Goal: Register for event/course

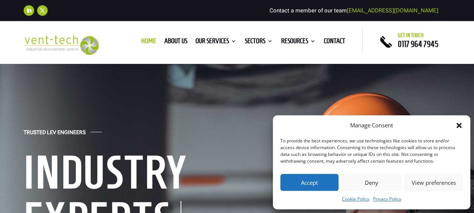
click at [303, 180] on button "Accept" at bounding box center [309, 182] width 58 height 17
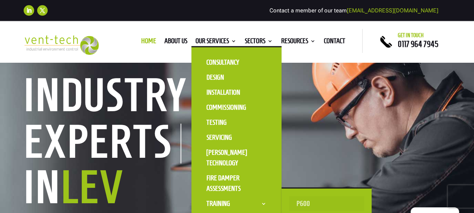
scroll to position [78, 0]
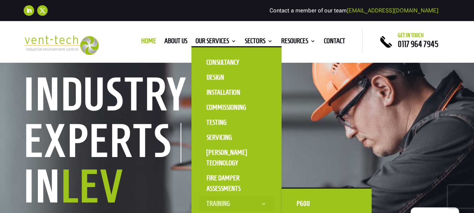
click at [253, 202] on link "Training" at bounding box center [236, 203] width 75 height 15
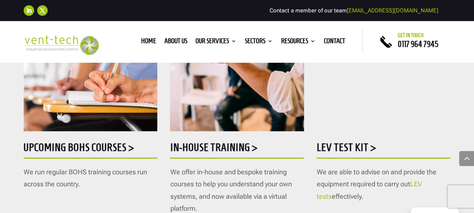
scroll to position [469, 0]
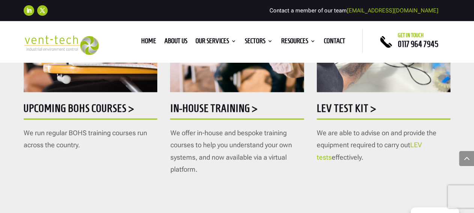
click at [116, 109] on h5 "Upcoming BOHS courses >" at bounding box center [91, 110] width 134 height 15
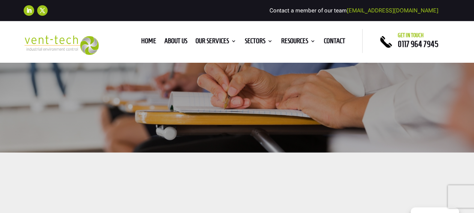
scroll to position [312, 0]
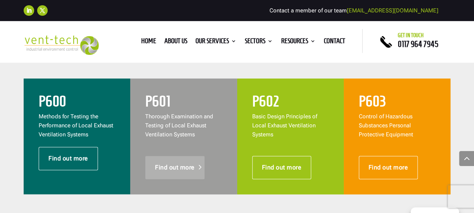
click at [176, 164] on link "Find out more" at bounding box center [174, 167] width 59 height 23
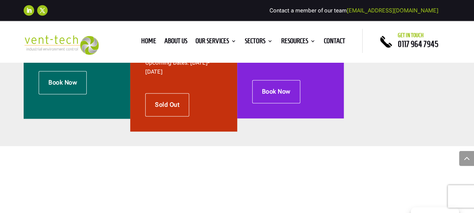
scroll to position [273, 0]
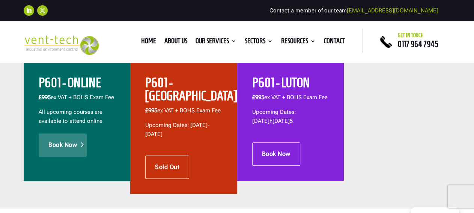
click at [66, 152] on link "Book Now" at bounding box center [63, 144] width 48 height 23
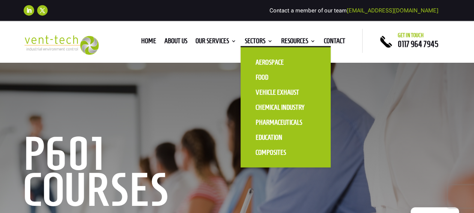
scroll to position [39, 0]
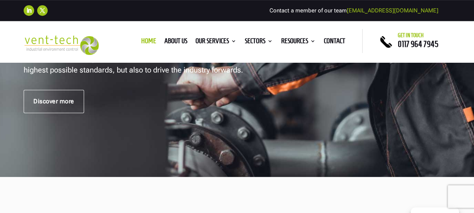
scroll to position [195, 0]
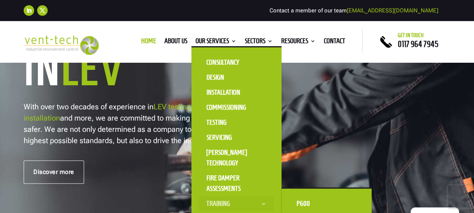
click at [212, 203] on link "Training" at bounding box center [236, 203] width 75 height 15
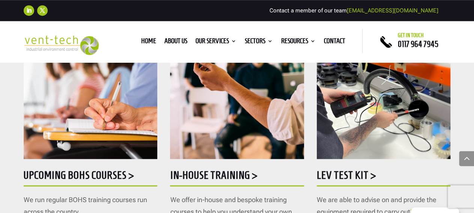
scroll to position [430, 0]
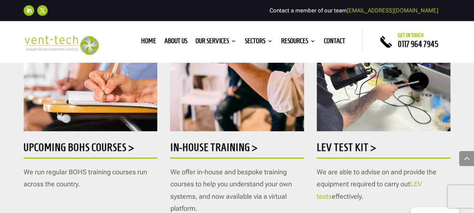
click at [79, 148] on h5 "Upcoming BOHS courses >" at bounding box center [91, 149] width 134 height 15
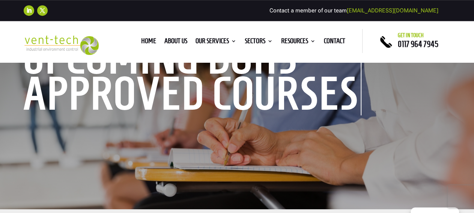
scroll to position [39, 0]
